Goal: Transaction & Acquisition: Book appointment/travel/reservation

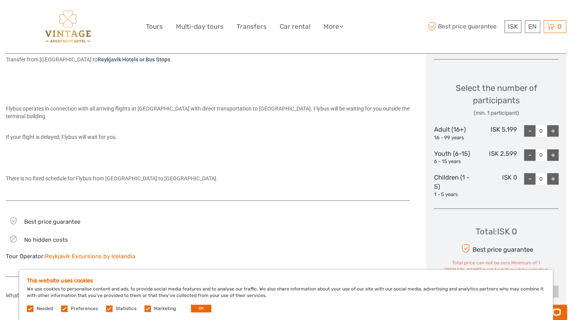
scroll to position [305, 0]
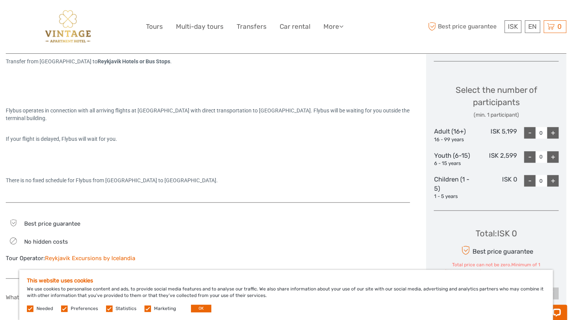
click at [551, 137] on div "+" at bounding box center [553, 133] width 12 height 12
type input "1"
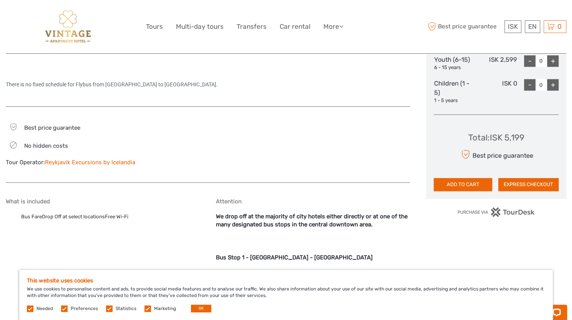
scroll to position [401, 0]
click at [508, 73] on link "$" at bounding box center [507, 73] width 26 height 14
click at [508, 58] on link "€" at bounding box center [507, 58] width 26 height 14
click at [377, 154] on div at bounding box center [313, 149] width 194 height 53
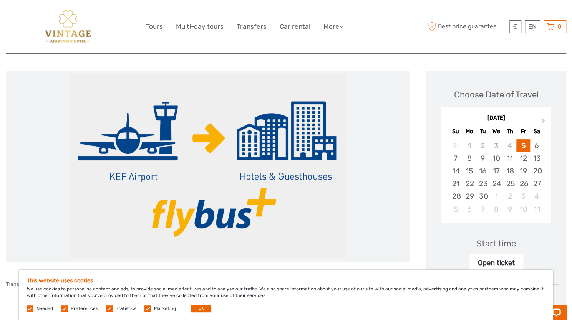
scroll to position [81, 0]
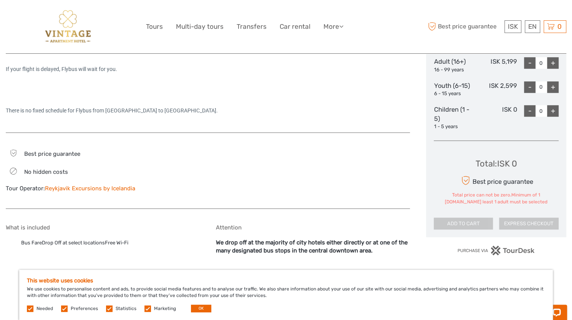
scroll to position [446, 0]
